Goal: Communication & Community: Answer question/provide support

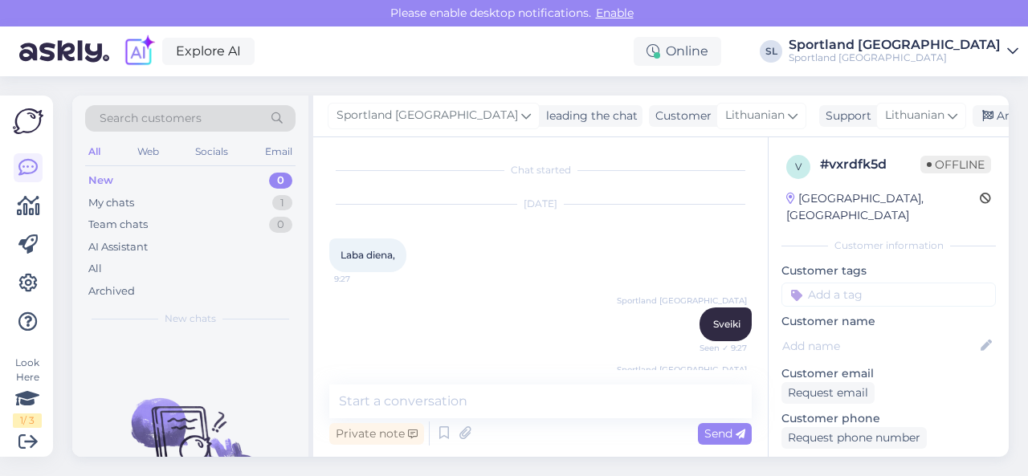
scroll to position [674, 0]
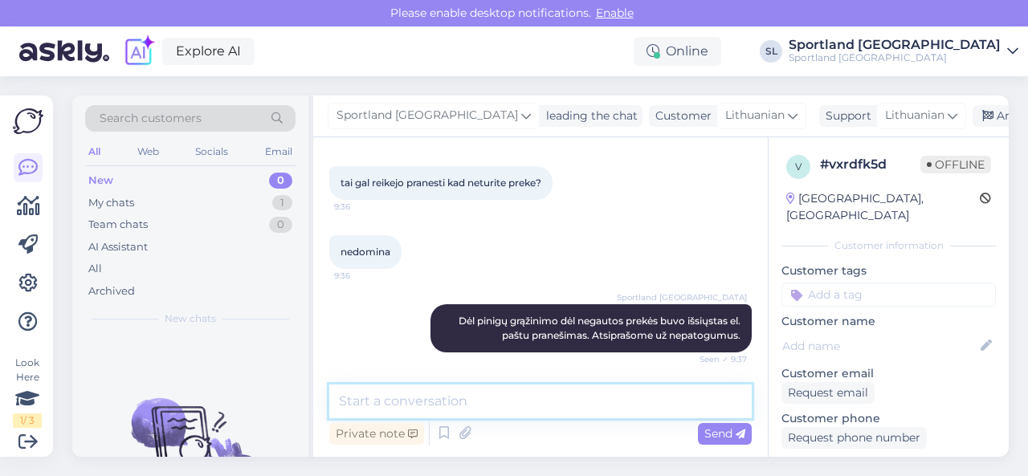
click at [498, 402] on textarea at bounding box center [540, 402] width 422 height 34
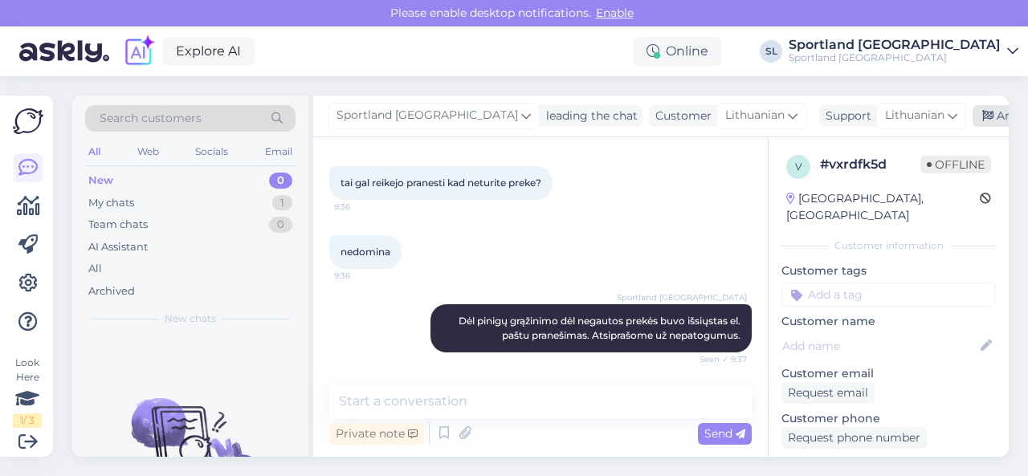
click at [972, 109] on div "Archive chat" at bounding box center [1022, 116] width 101 height 22
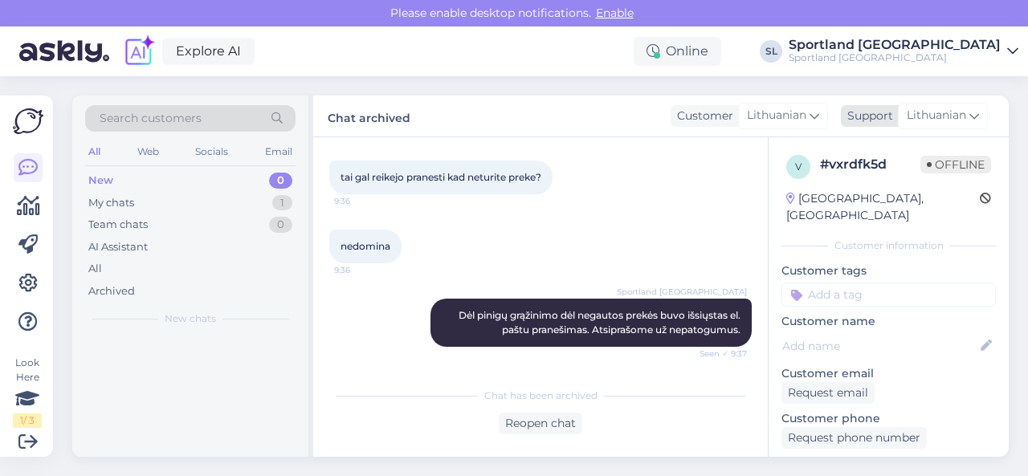
scroll to position [679, 0]
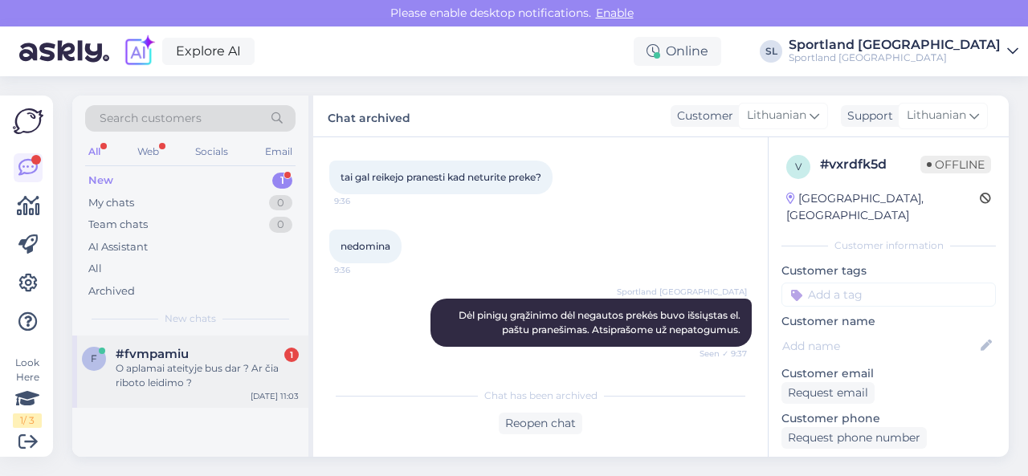
click at [219, 341] on div "f #fvmpamiu 1 O aplamai ateityje bus dar ? Ar čia riboto leidimo ? [DATE] 11:03" at bounding box center [190, 372] width 236 height 72
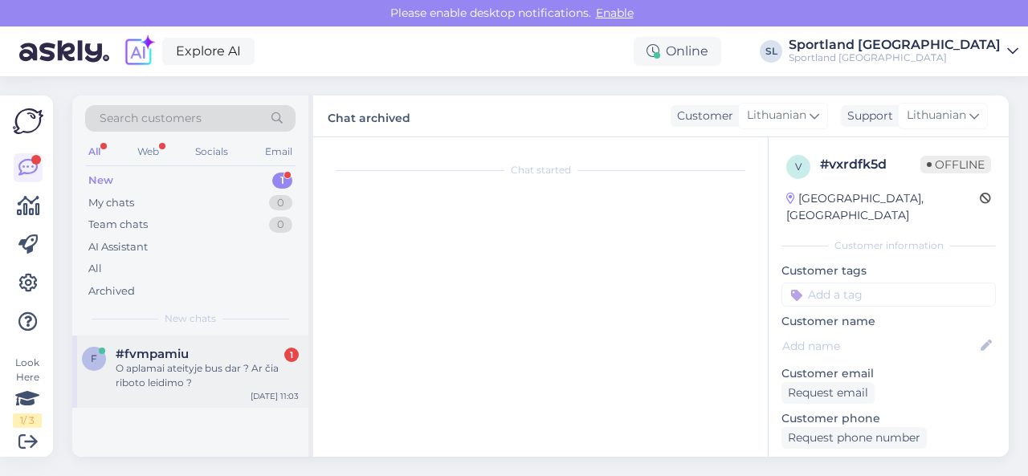
scroll to position [156, 0]
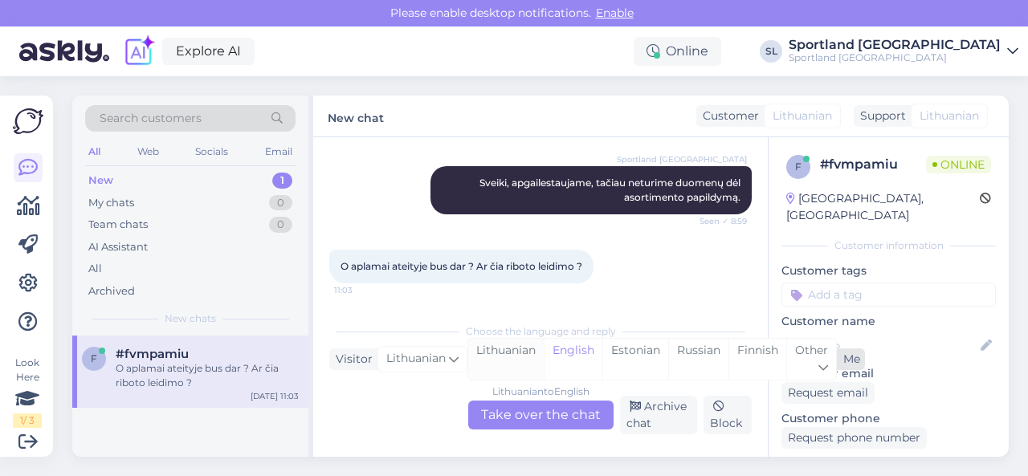
click at [525, 352] on div "Lithuanian" at bounding box center [505, 359] width 75 height 41
click at [524, 426] on div "Lithuanian to Lithuanian Take over the chat" at bounding box center [540, 415] width 145 height 29
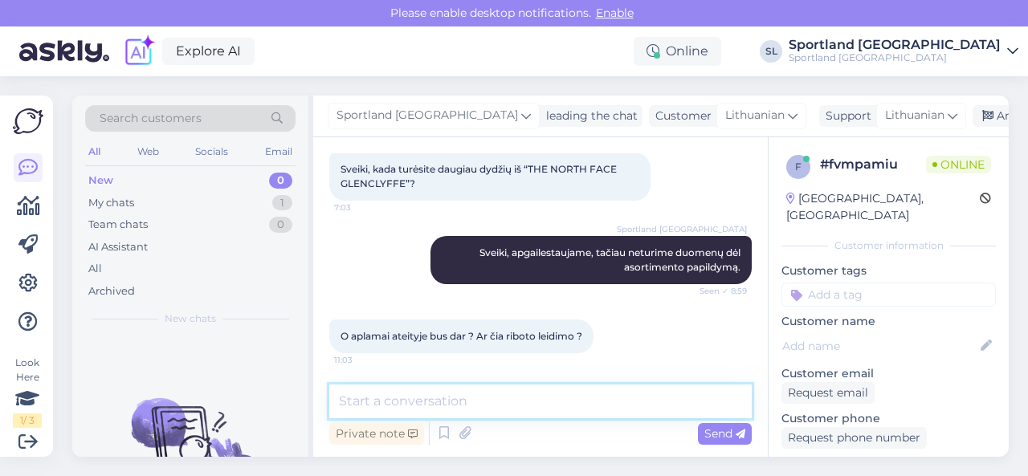
click at [524, 408] on textarea at bounding box center [540, 402] width 422 height 34
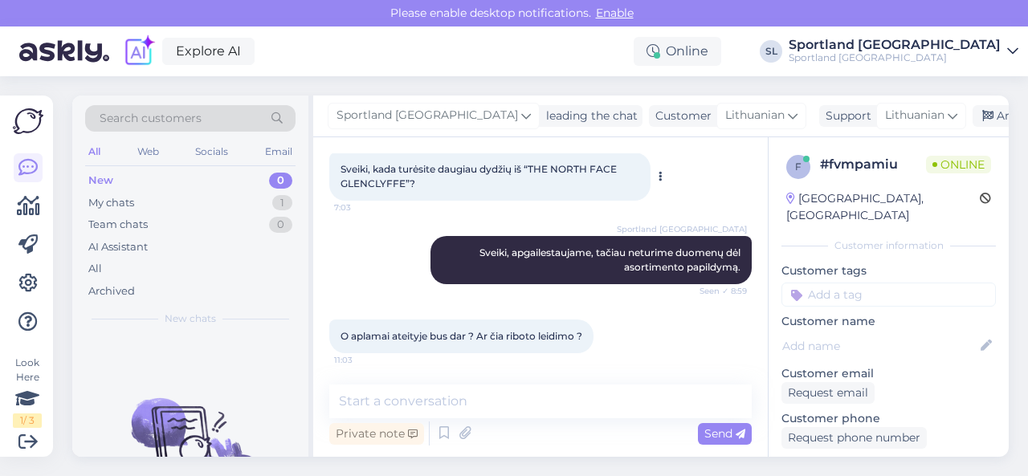
drag, startPoint x: 536, startPoint y: 169, endPoint x: 562, endPoint y: 181, distance: 29.1
click at [562, 181] on div "Sveiki, kada turėsite daugiau dydžių iš “THE NORTH FACE GLENCLYFFE”? 7:03" at bounding box center [489, 177] width 321 height 48
drag, startPoint x: 533, startPoint y: 169, endPoint x: 550, endPoint y: 179, distance: 19.4
click at [550, 179] on div "Sveiki, kada turėsite daugiau dydžių iš “THE NORTH FACE GLENCLYFFE”? 7:03" at bounding box center [489, 177] width 321 height 48
copy span "THE NORTH FACE GLENCLYFFE”?"
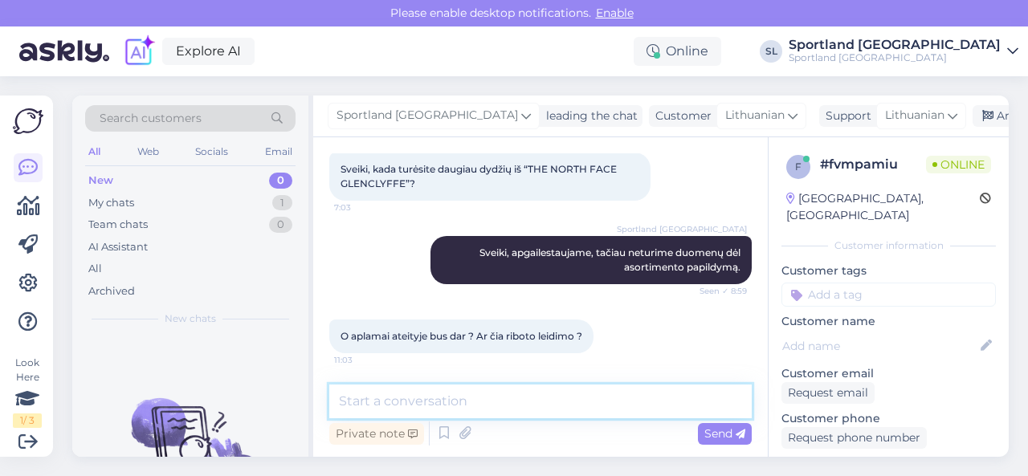
click at [438, 397] on textarea at bounding box center [540, 402] width 422 height 34
paste textarea "[URL][DOMAIN_NAME]"
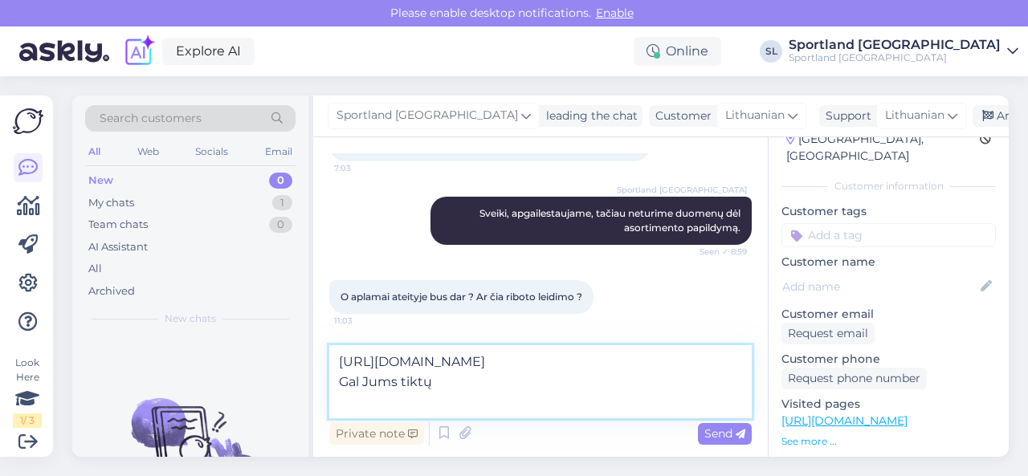
scroll to position [80, 0]
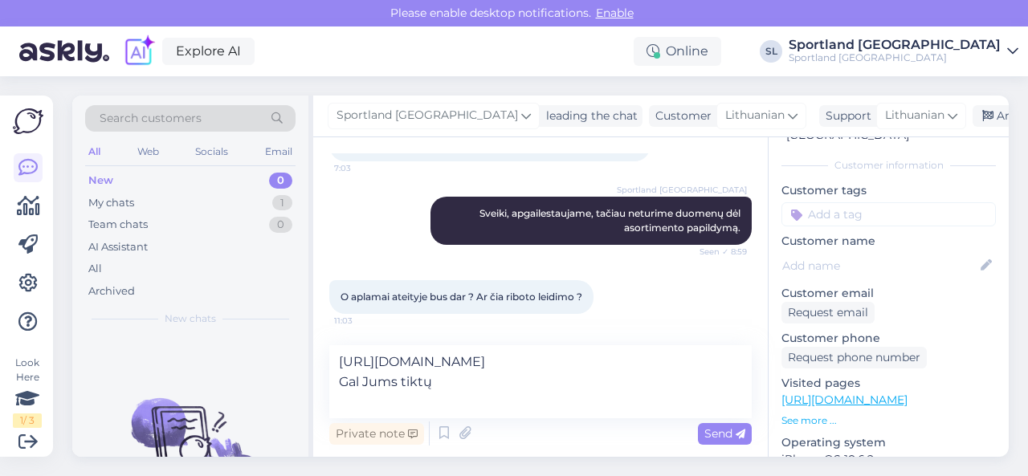
click at [870, 393] on link "[URL][DOMAIN_NAME]" at bounding box center [844, 400] width 126 height 14
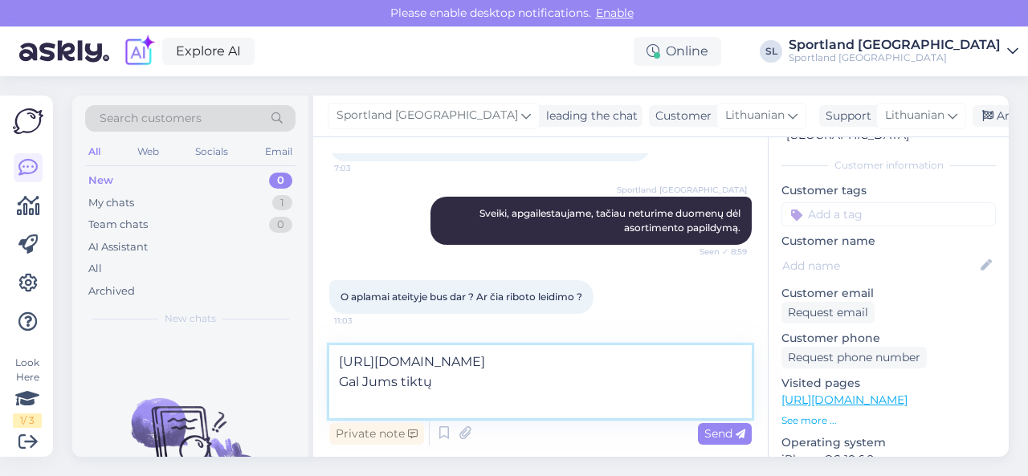
click at [458, 404] on textarea "[URL][DOMAIN_NAME] Gal Jums tiktų" at bounding box center [540, 381] width 422 height 73
click at [340, 362] on textarea "[URL][DOMAIN_NAME] Gal Jums tiktų kita spalva ir šiek tiek kitoks modelis?" at bounding box center [540, 381] width 422 height 73
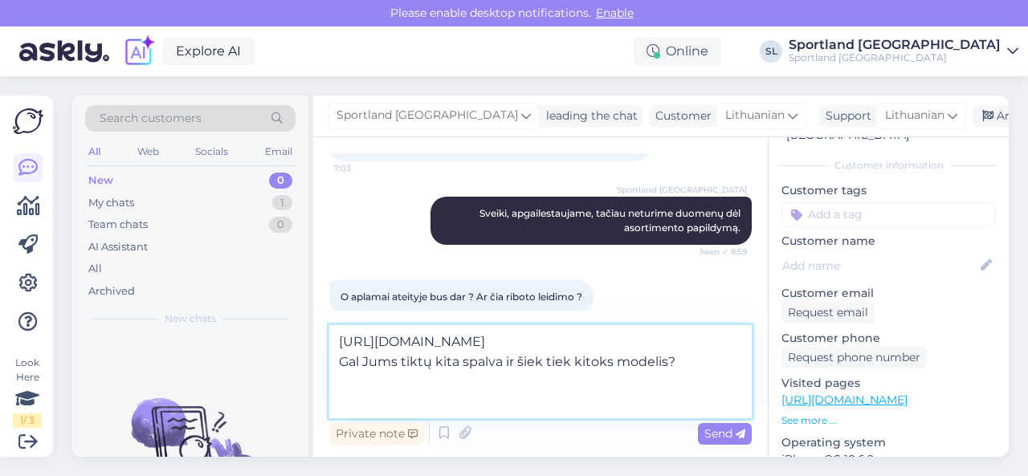
scroll to position [145, 0]
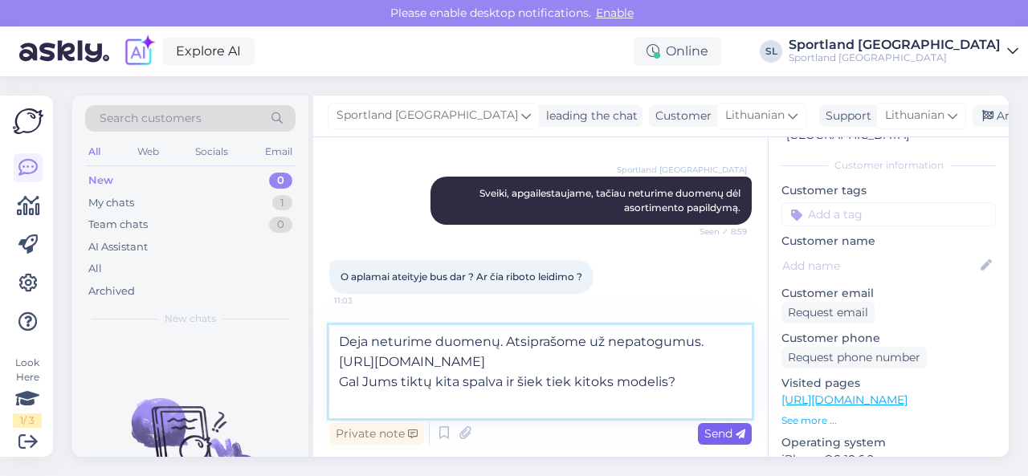
type textarea "Deja neturime duomenų. Atsiprašome už nepatogumus. [URL][DOMAIN_NAME] Gal Jums …"
click at [723, 428] on span "Send" at bounding box center [724, 433] width 41 height 14
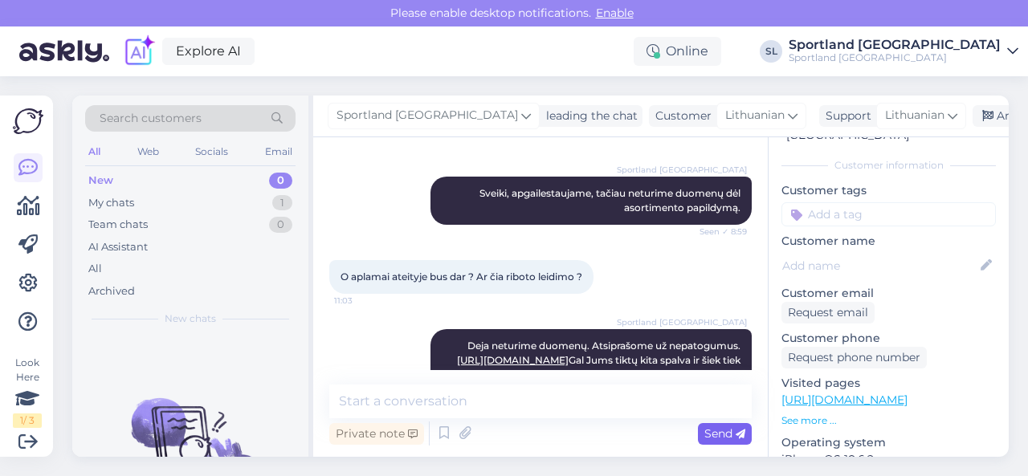
scroll to position [198, 0]
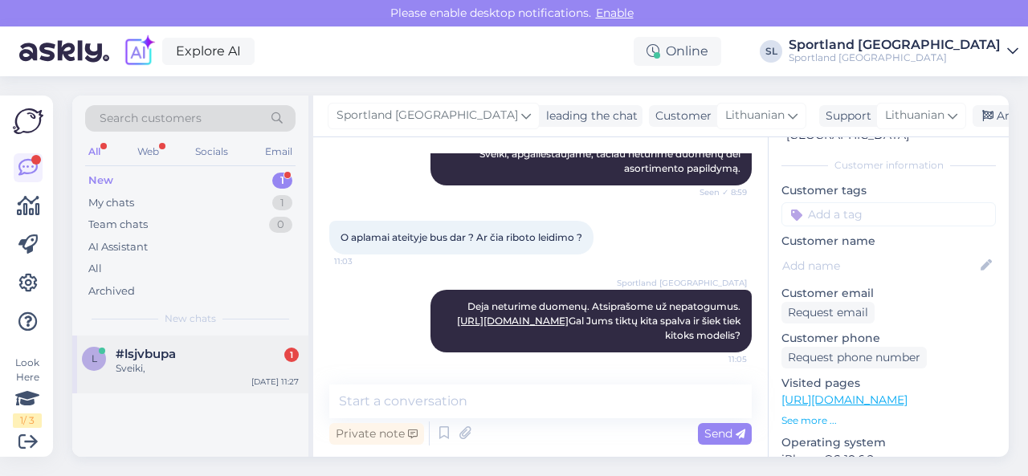
click at [184, 375] on div "l #lsjvbupa 1 Sveiki, [DATE] 11:27" at bounding box center [190, 365] width 236 height 58
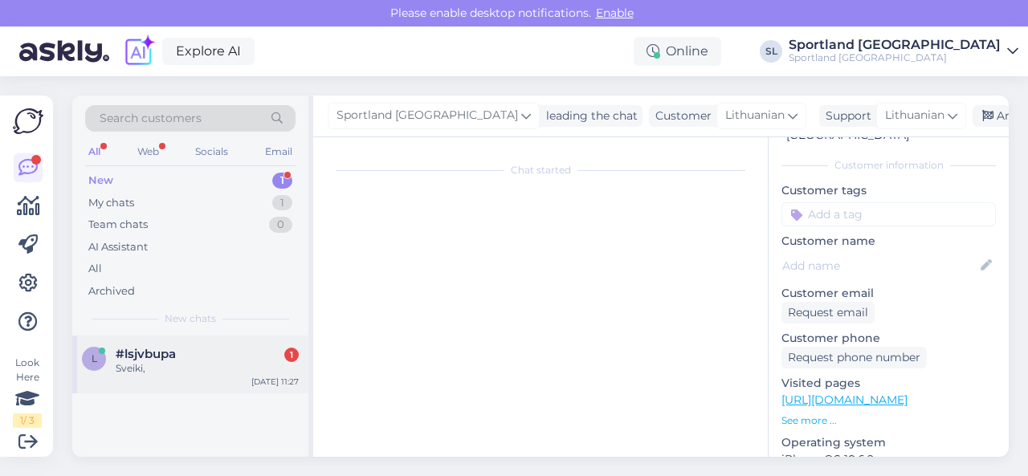
scroll to position [0, 0]
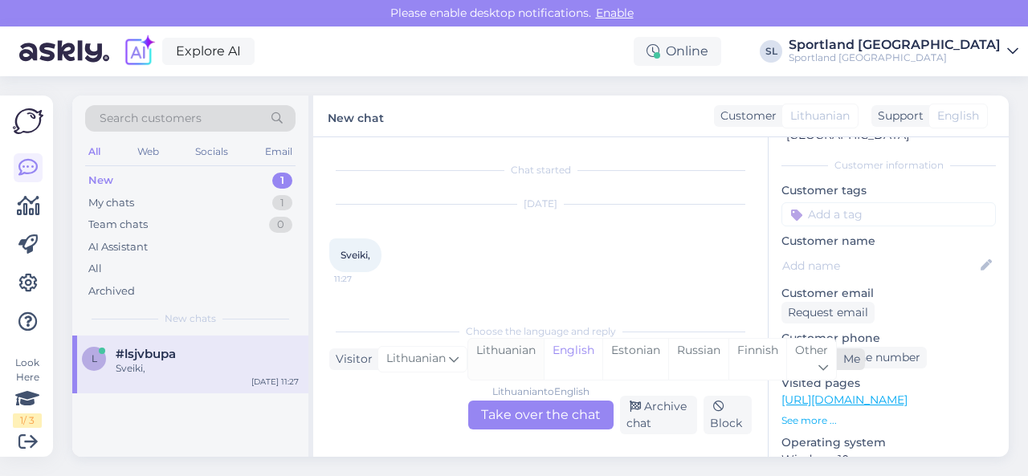
click at [491, 359] on div "Lithuanian" at bounding box center [505, 359] width 75 height 41
click at [500, 409] on div "Lithuanian to Lithuanian Take over the chat" at bounding box center [540, 415] width 145 height 29
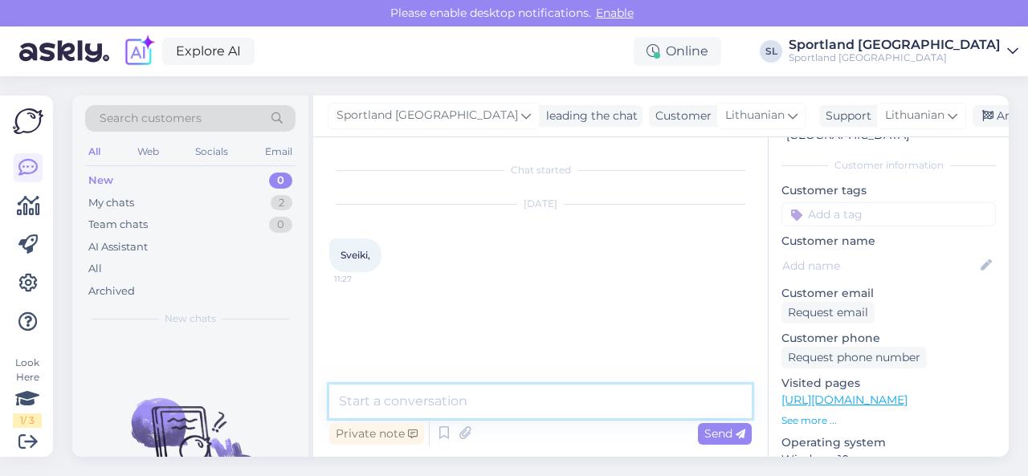
click at [477, 388] on textarea at bounding box center [540, 402] width 422 height 34
type textarea "Sveiki"
type textarea "Kuo galime Jums padėti?"
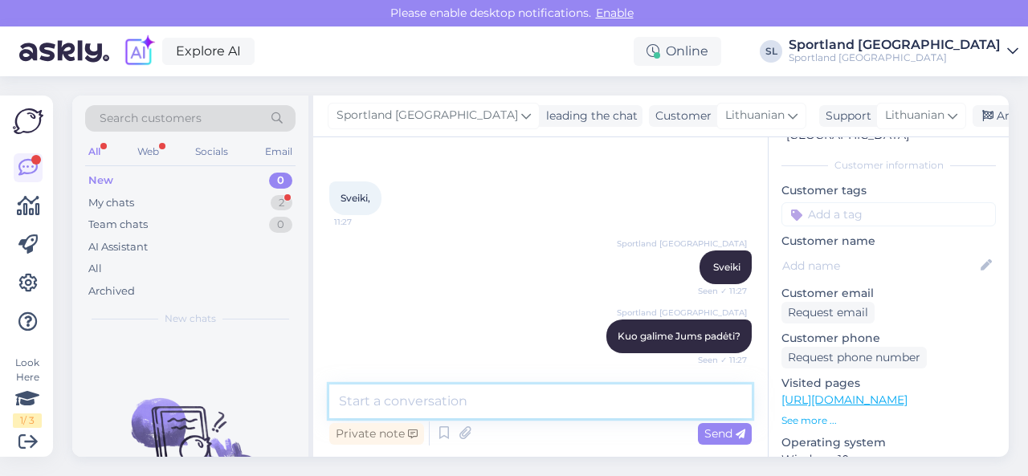
scroll to position [126, 0]
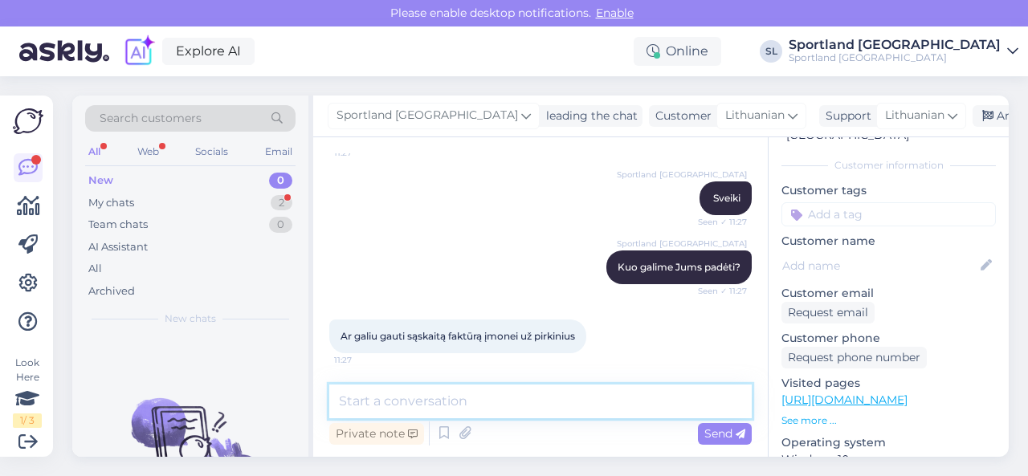
click at [426, 403] on textarea at bounding box center [540, 402] width 422 height 34
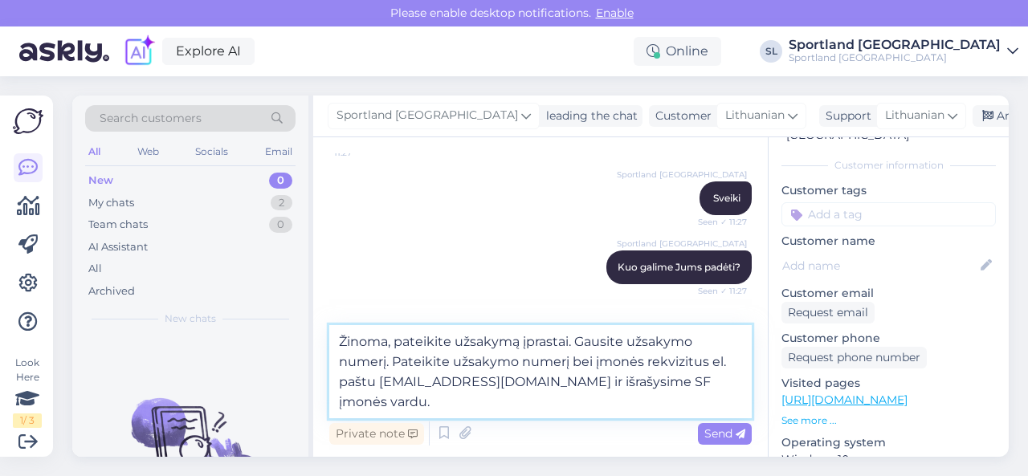
type textarea "Žinoma, pateikite užsakymą įprastai. Gausite užsakymo numerį. Pateikite užsakym…"
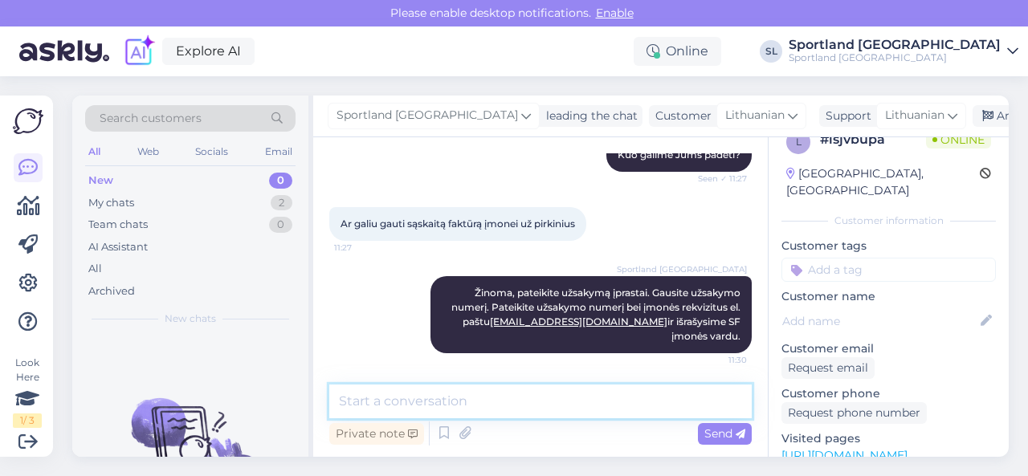
scroll to position [0, 0]
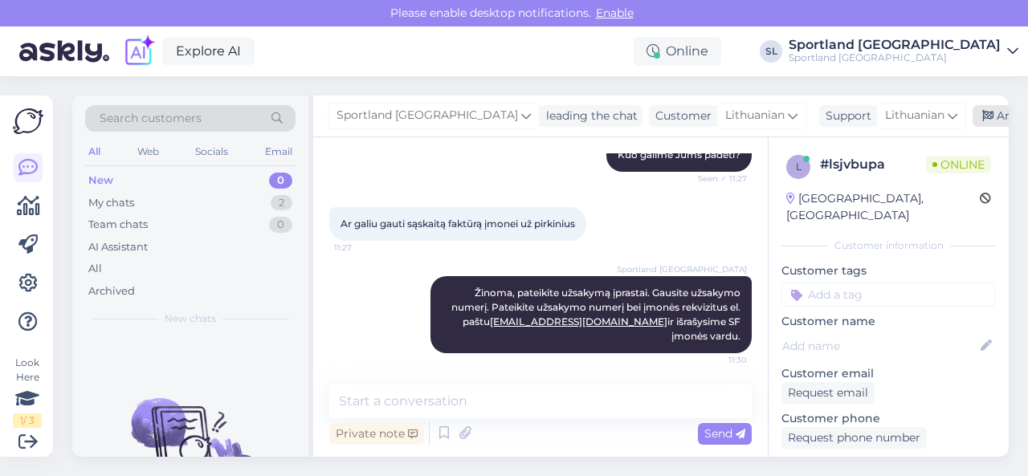
click at [972, 120] on div "Archive chat" at bounding box center [1022, 116] width 101 height 22
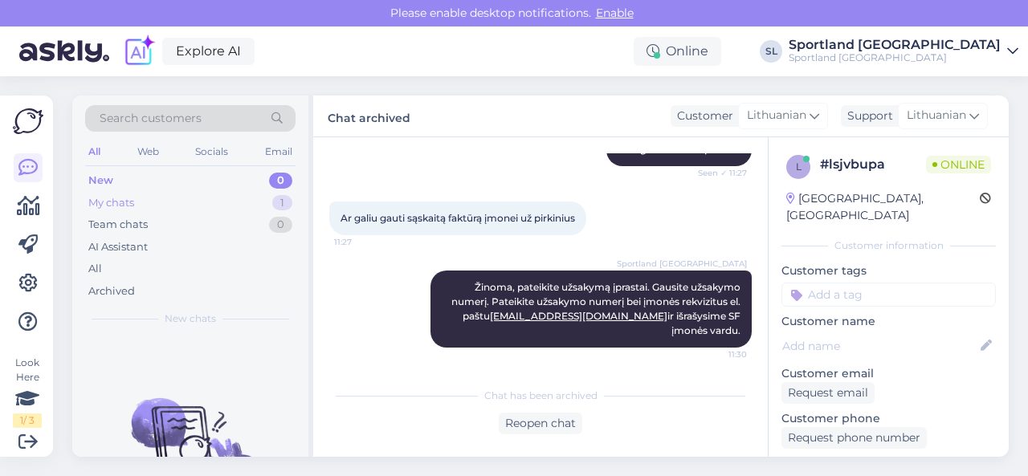
click at [252, 204] on div "My chats 1" at bounding box center [190, 203] width 210 height 22
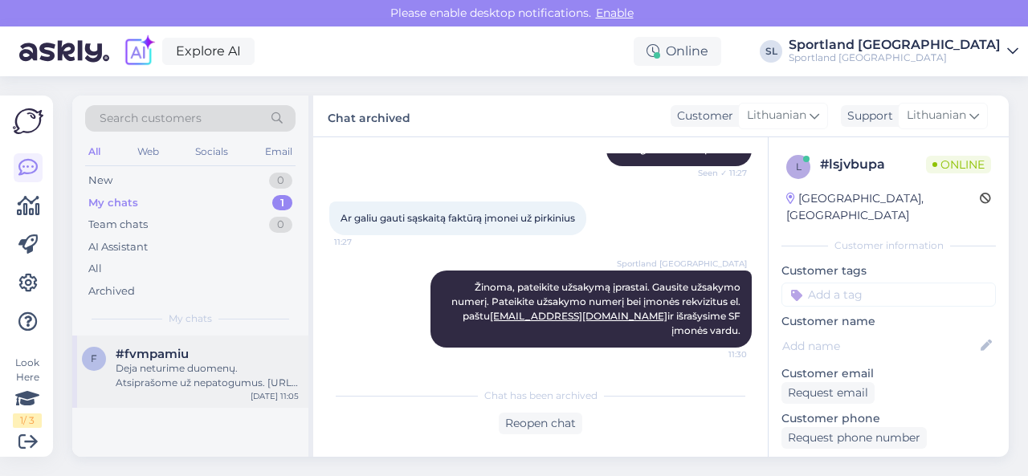
click at [231, 362] on div "Deja neturime duomenų. Atsiprašome už nepatogumus. [URL][DOMAIN_NAME] Gal Jums …" at bounding box center [207, 375] width 183 height 29
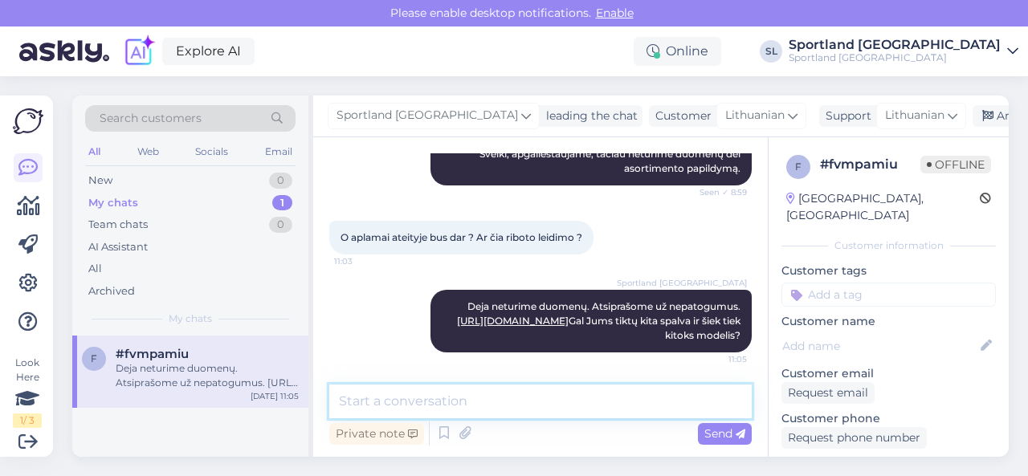
click at [521, 394] on textarea at bounding box center [540, 402] width 422 height 34
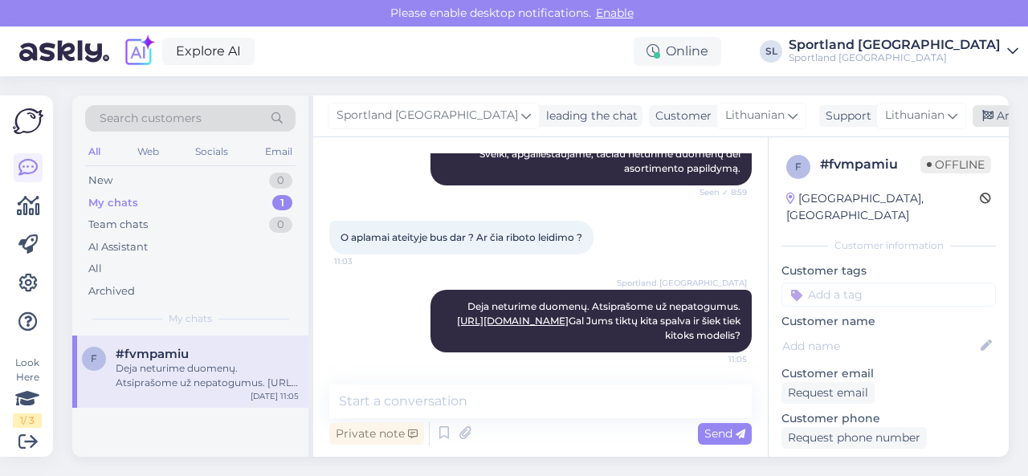
click at [972, 112] on div "Archive chat" at bounding box center [1022, 116] width 101 height 22
